Goal: Check status: Check status

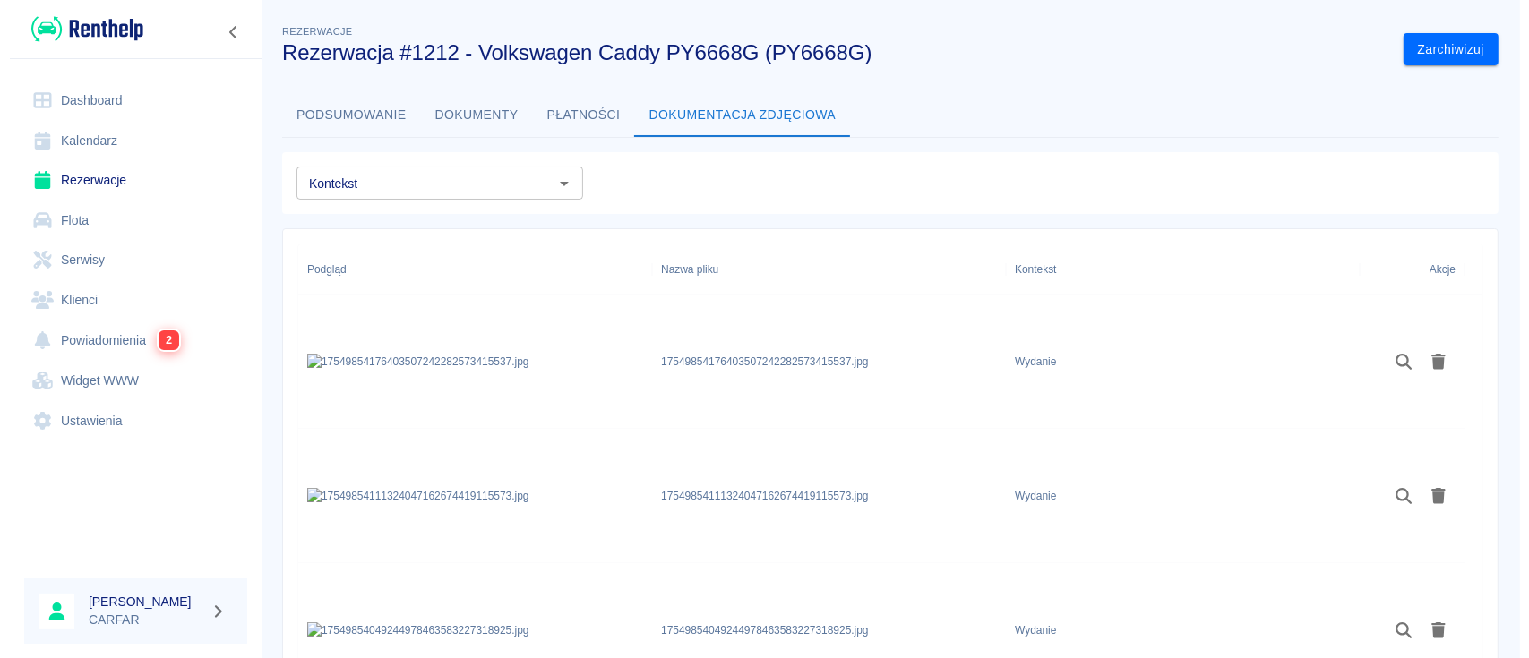
scroll to position [385, 0]
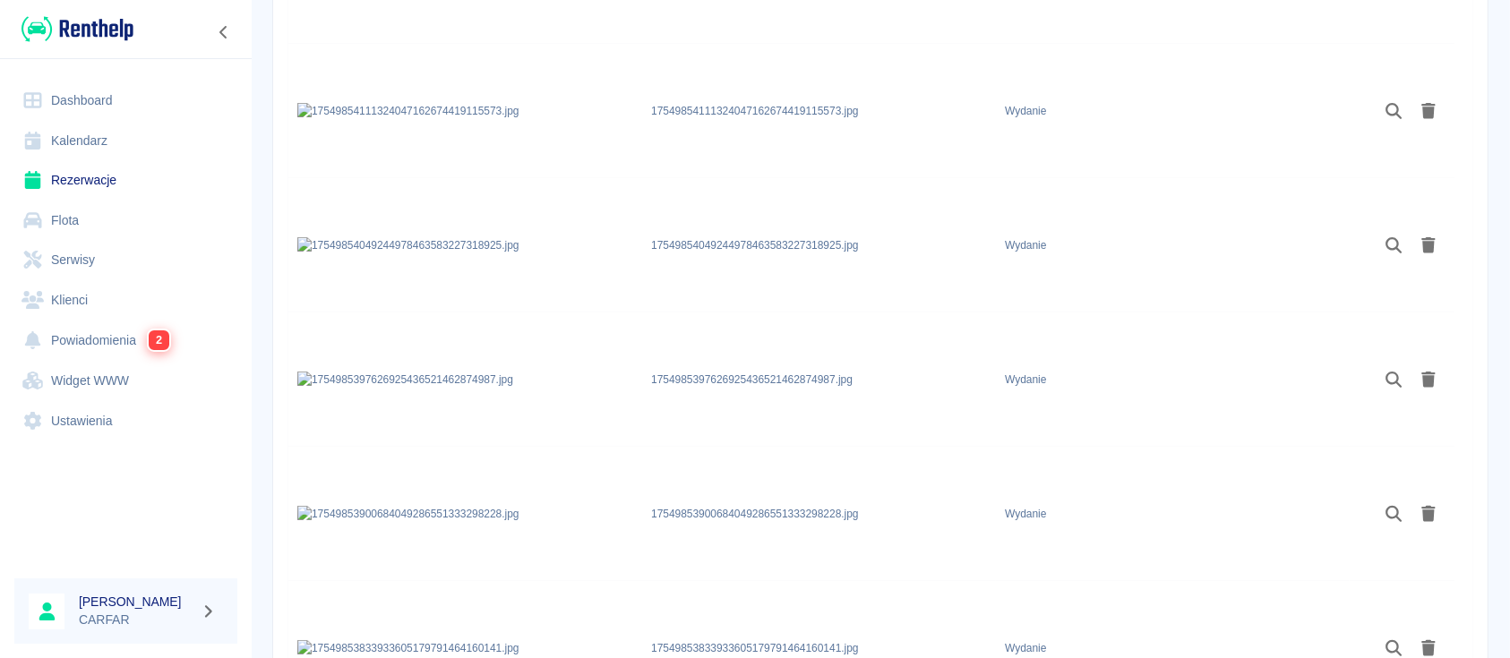
click at [76, 35] on img at bounding box center [77, 29] width 112 height 30
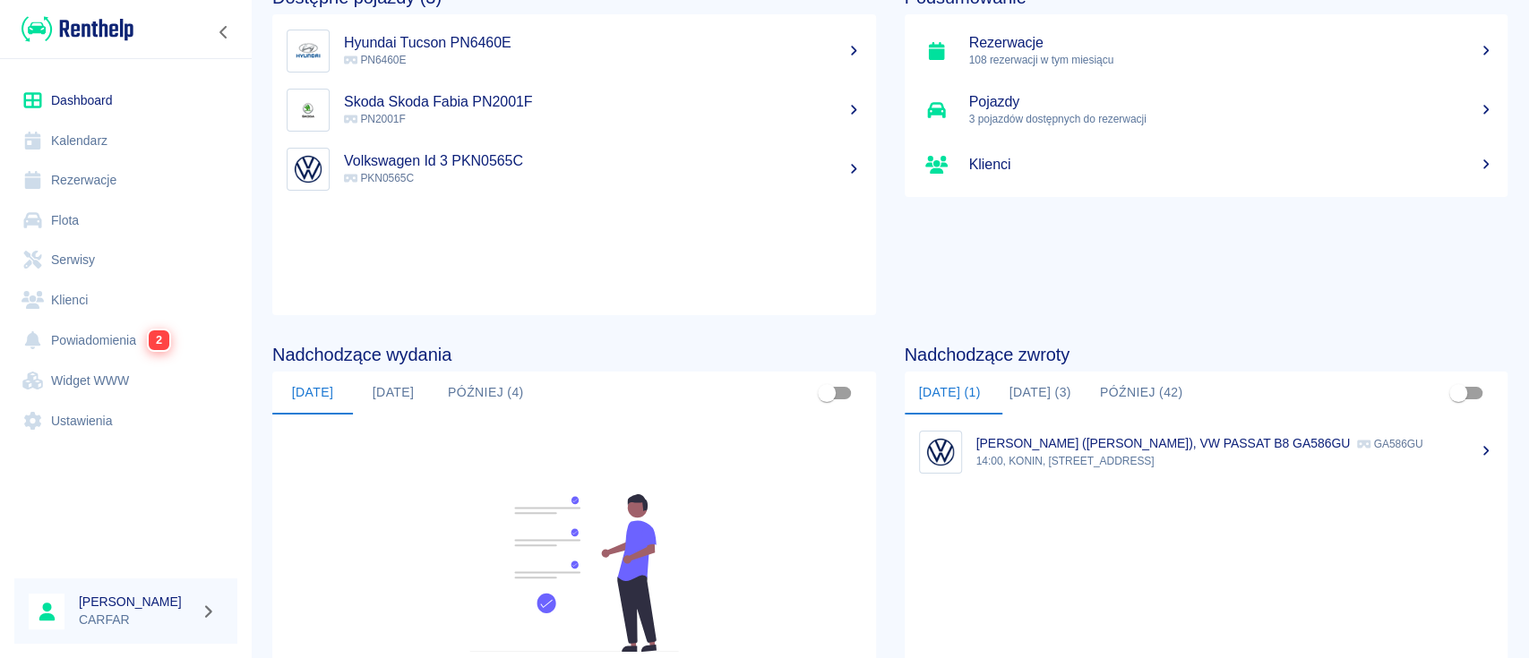
scroll to position [238, 0]
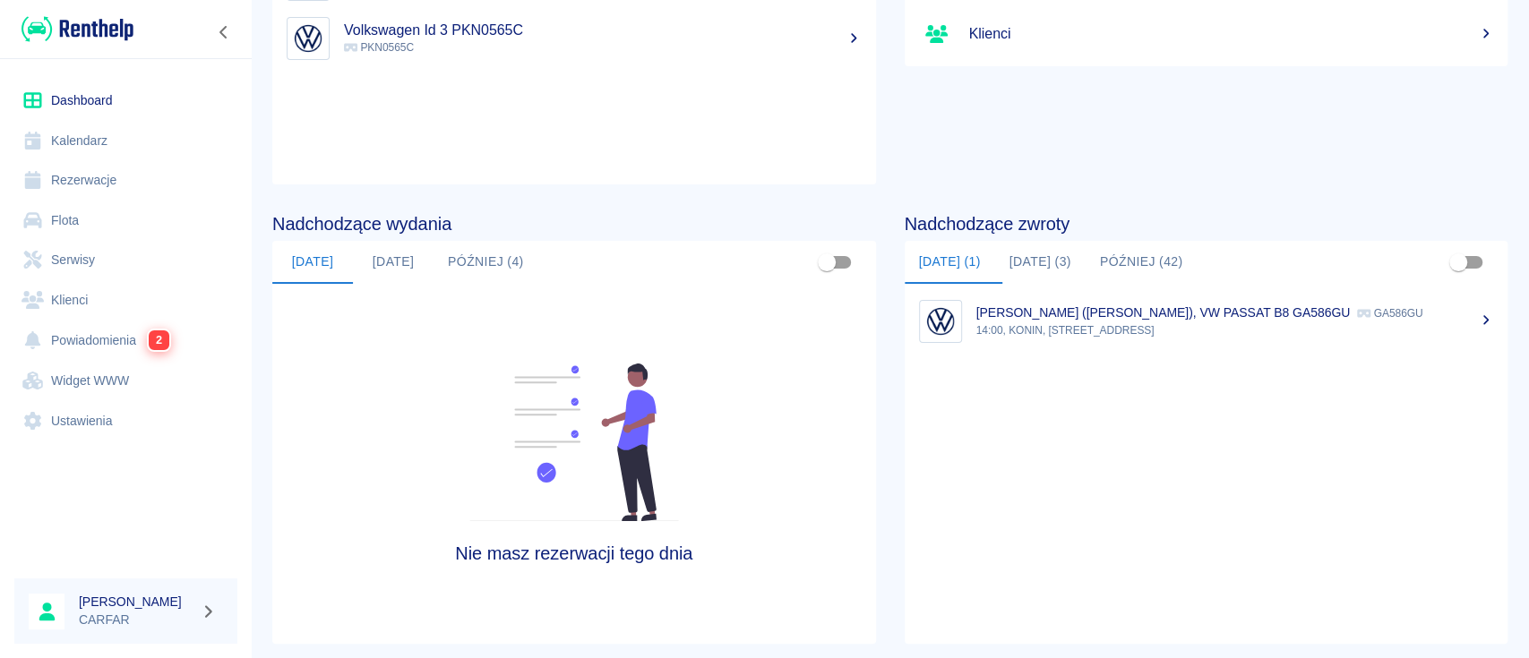
click at [1031, 262] on button "[DATE] (3)" at bounding box center [1040, 262] width 90 height 43
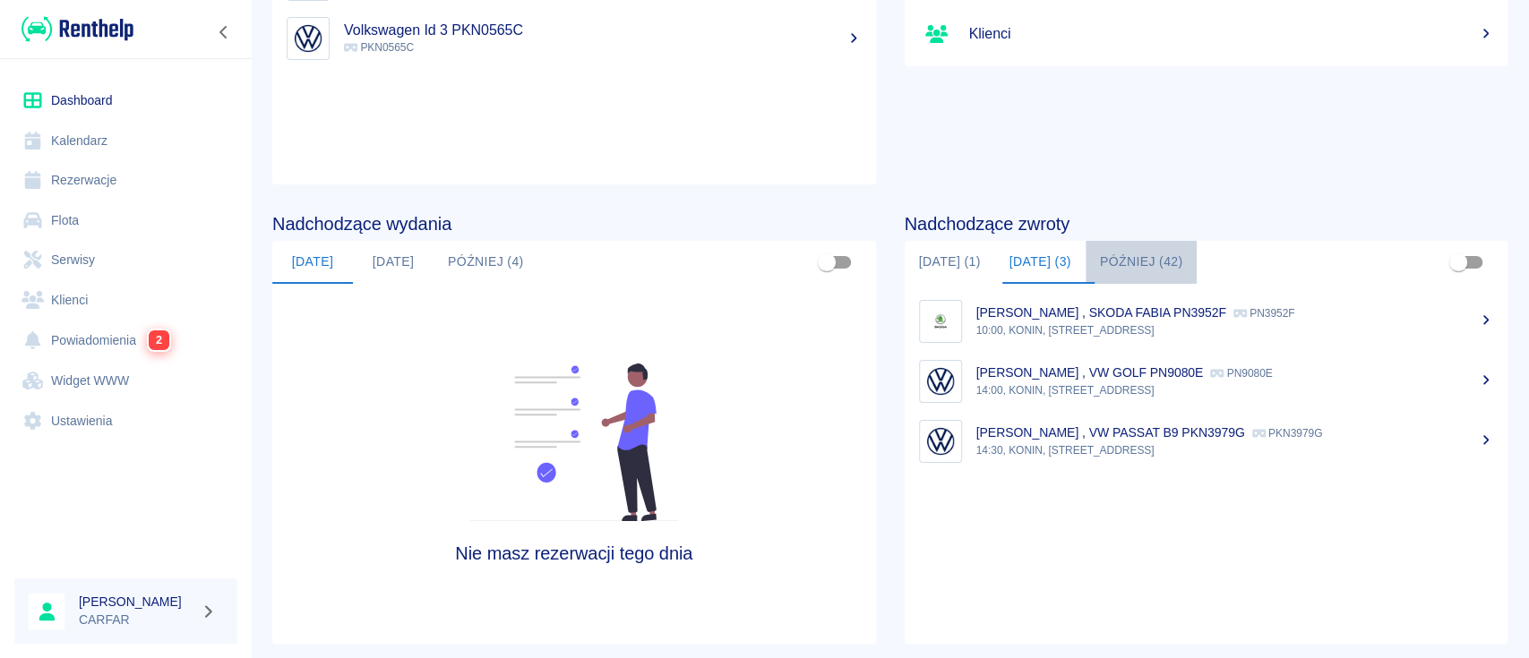
click at [1136, 255] on button "Później (42)" at bounding box center [1141, 262] width 112 height 43
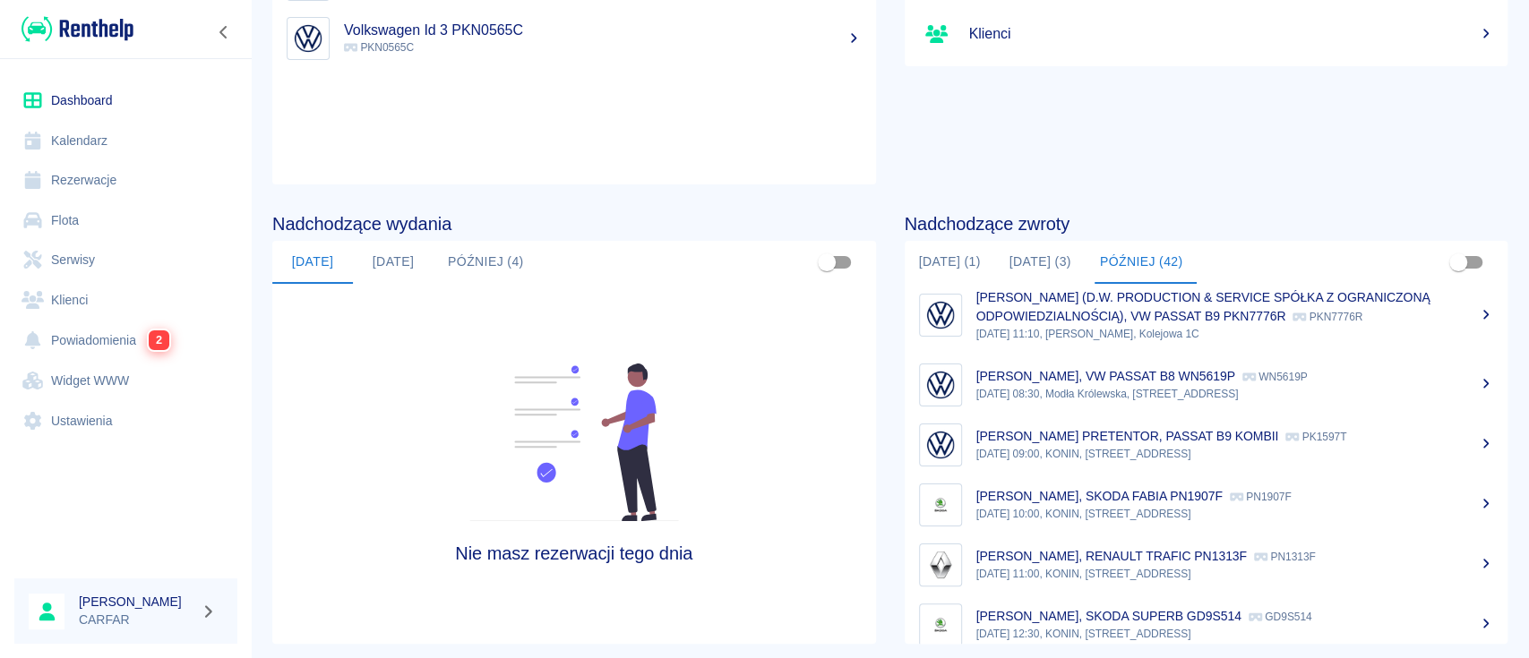
scroll to position [0, 0]
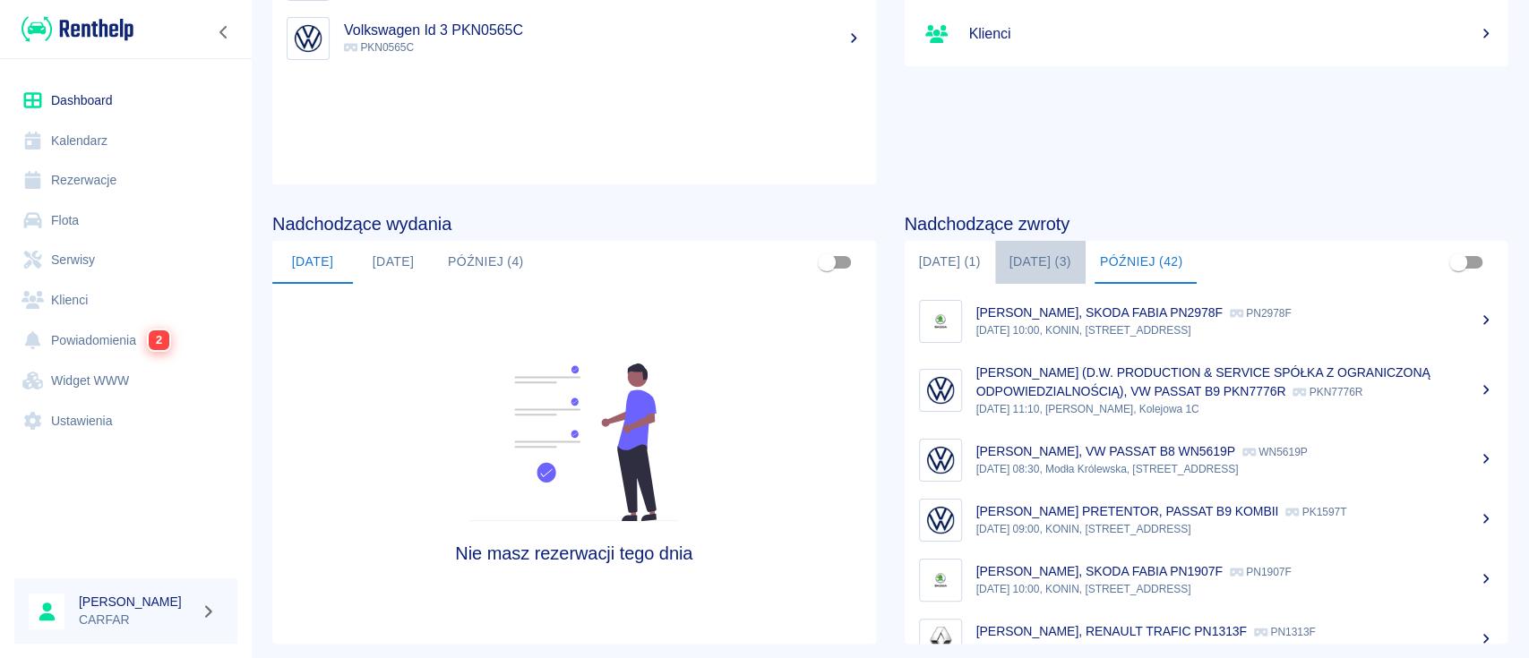
click at [1049, 270] on button "[DATE] (3)" at bounding box center [1040, 262] width 90 height 43
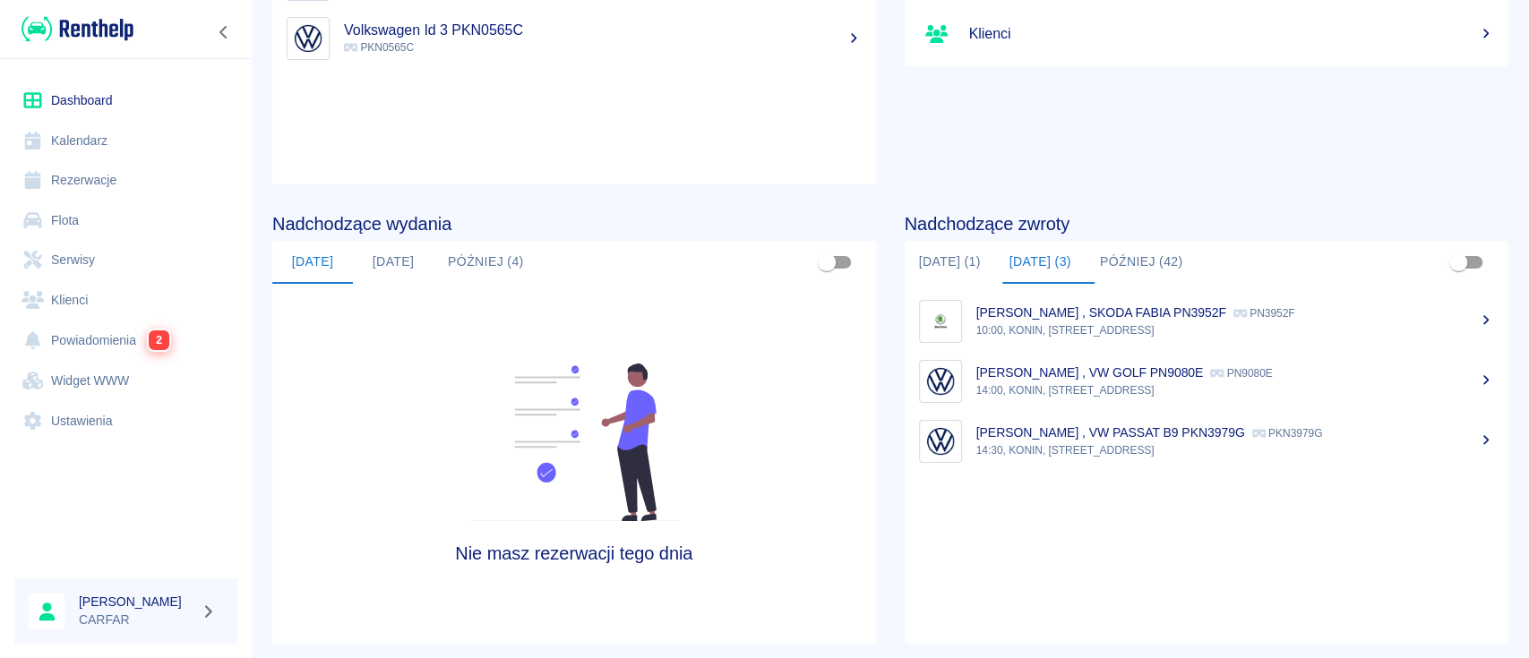
click at [77, 28] on img at bounding box center [77, 29] width 112 height 30
